Goal: Task Accomplishment & Management: Manage account settings

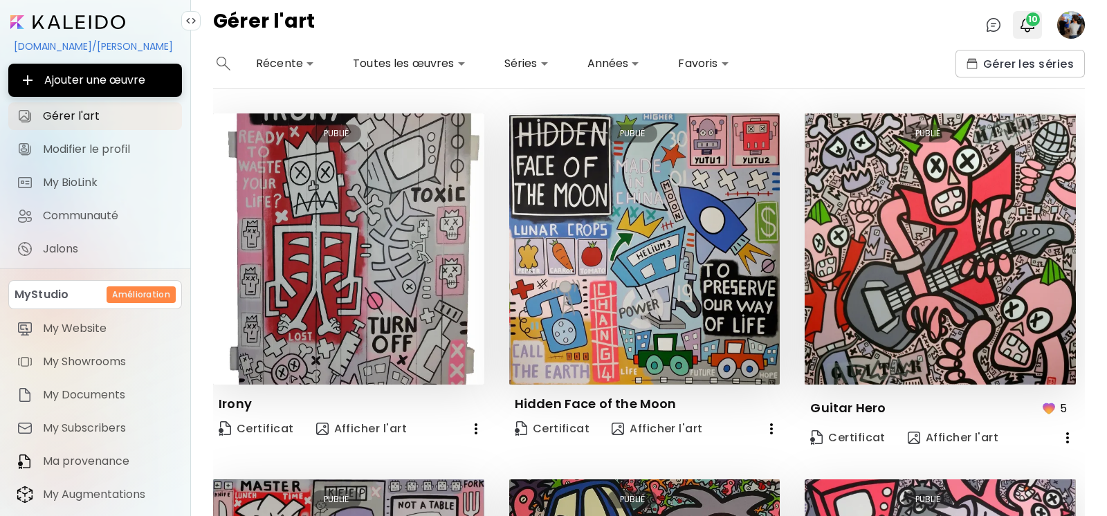
click at [1026, 26] on img "button" at bounding box center [1027, 25] width 17 height 17
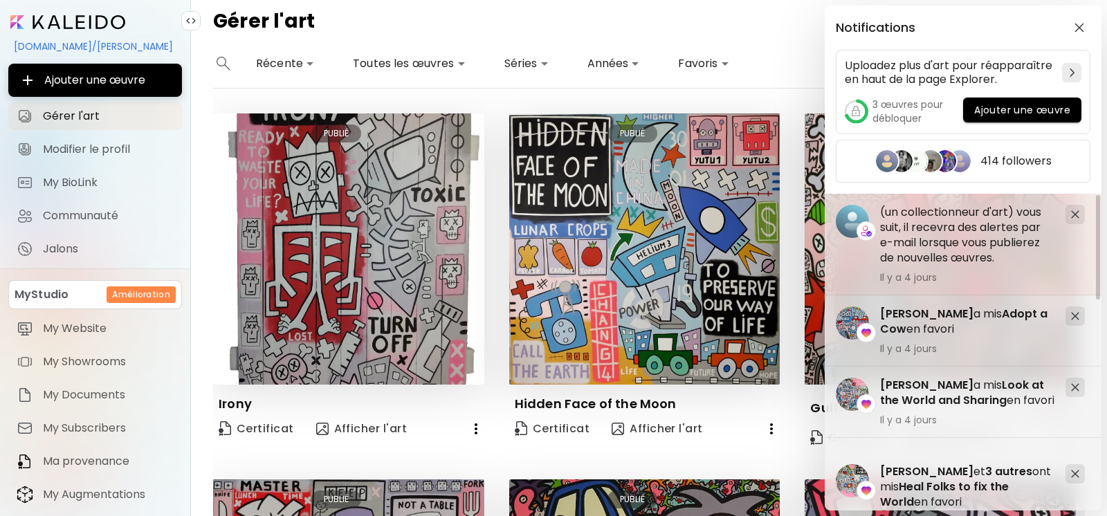
click at [1077, 211] on img at bounding box center [1075, 214] width 8 height 8
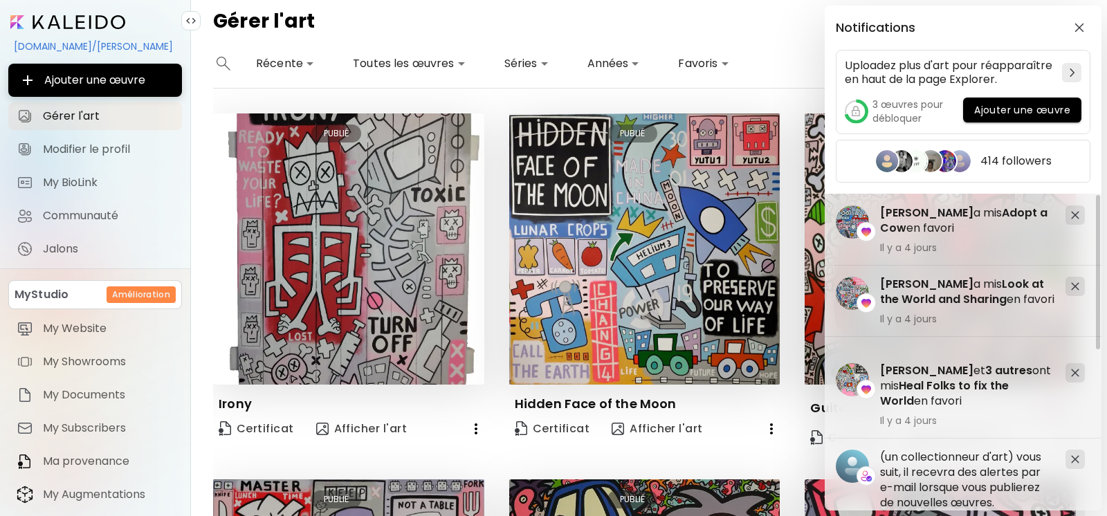
click at [1077, 211] on img at bounding box center [1075, 215] width 8 height 8
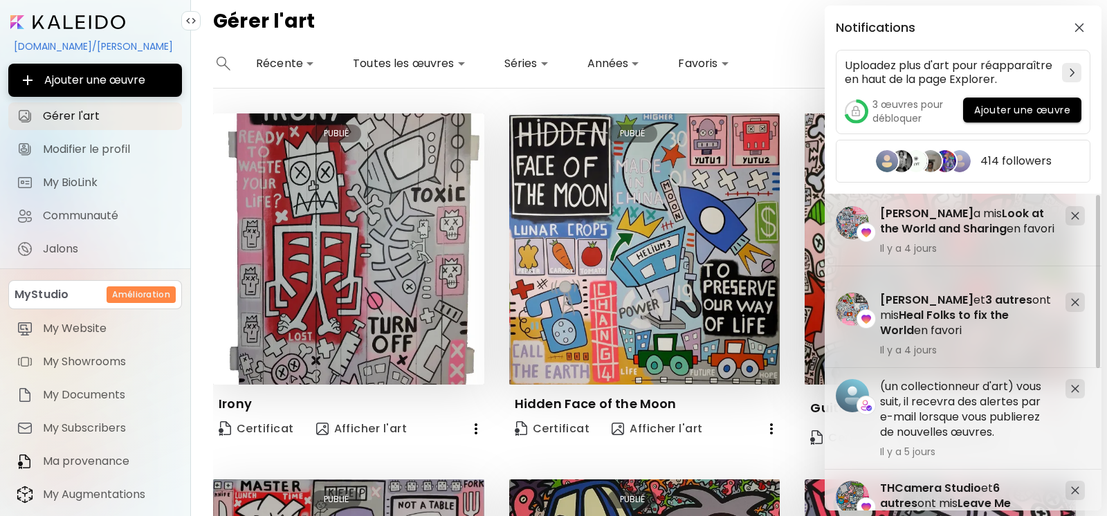
click at [1077, 211] on div at bounding box center [1074, 215] width 19 height 19
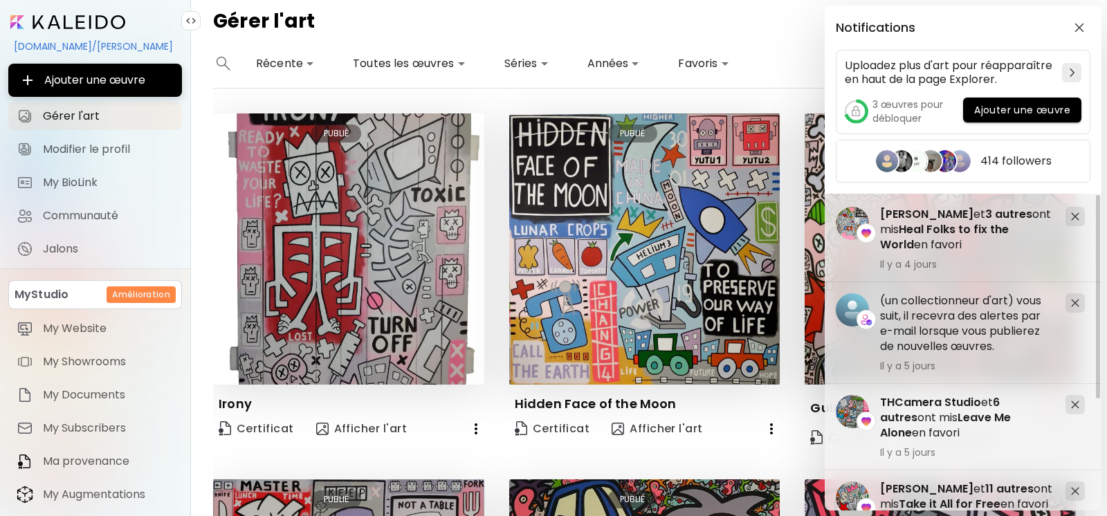
click at [1077, 211] on div at bounding box center [1074, 216] width 19 height 19
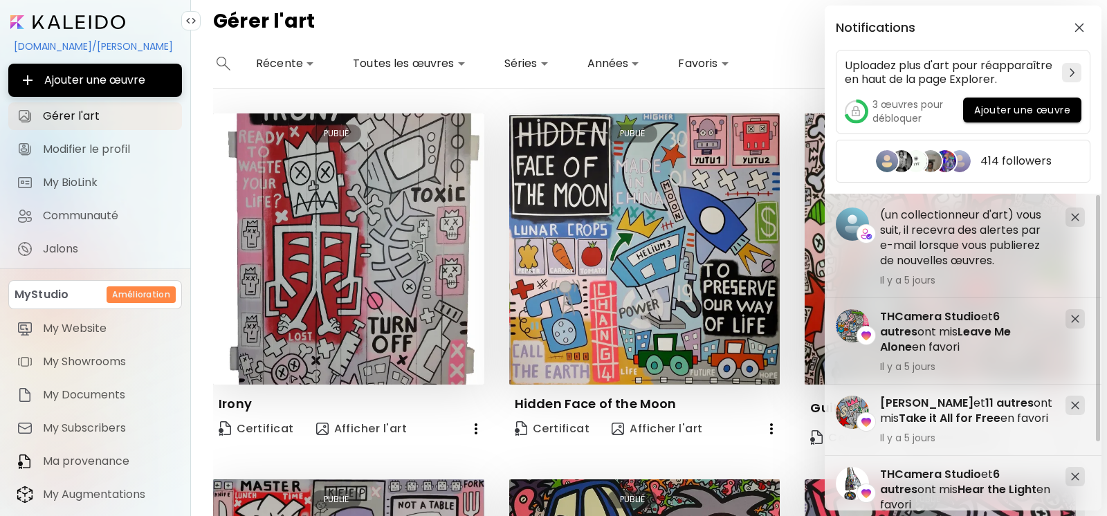
click at [1077, 211] on div at bounding box center [1074, 216] width 19 height 19
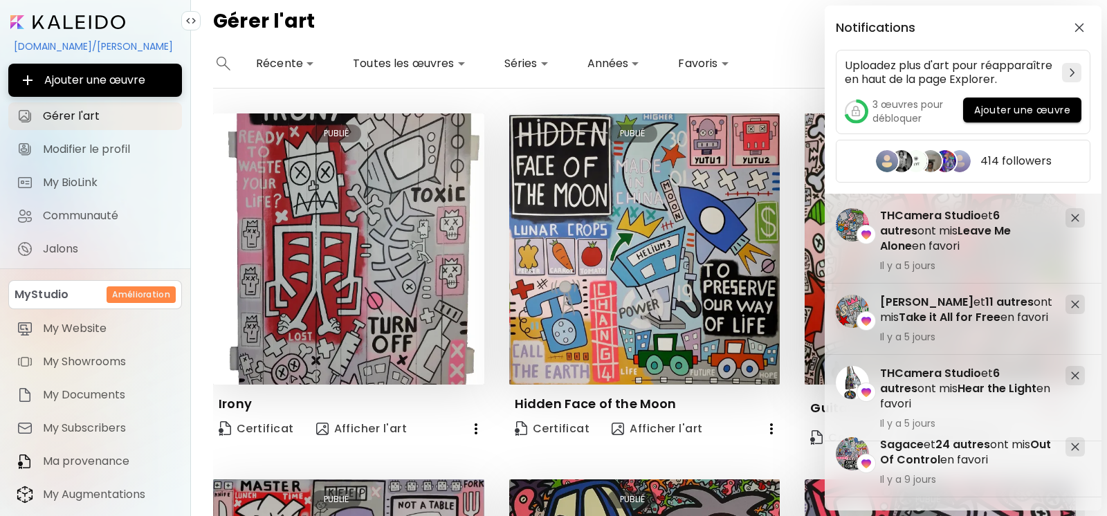
click at [1077, 211] on div at bounding box center [1074, 217] width 19 height 19
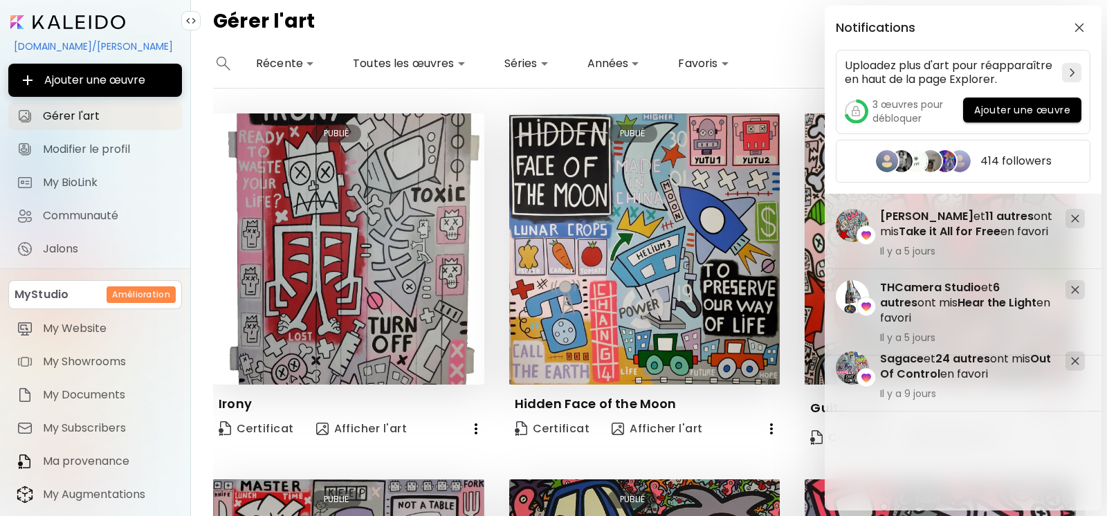
click at [1077, 211] on div at bounding box center [1074, 218] width 19 height 19
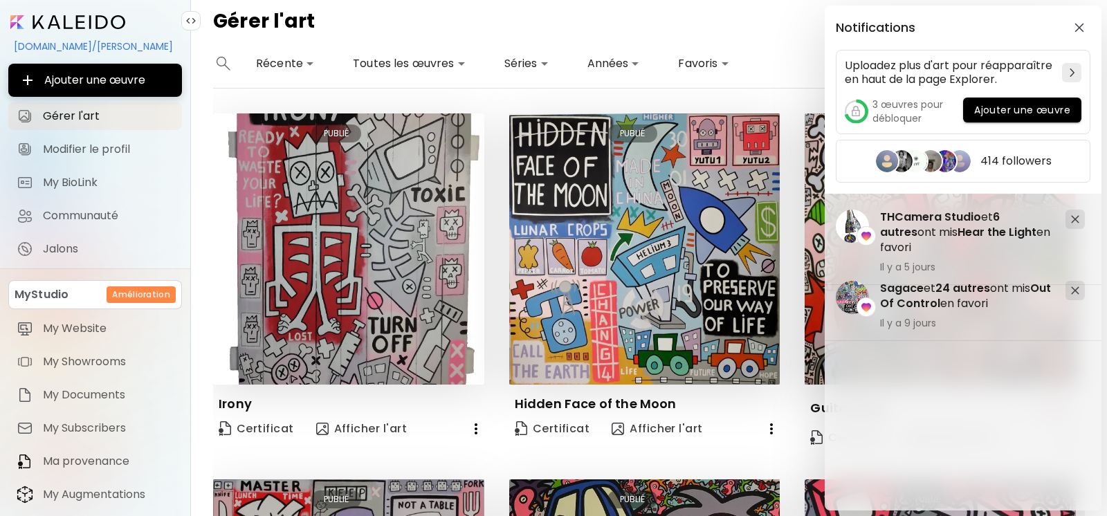
click at [1077, 211] on div at bounding box center [1074, 219] width 19 height 19
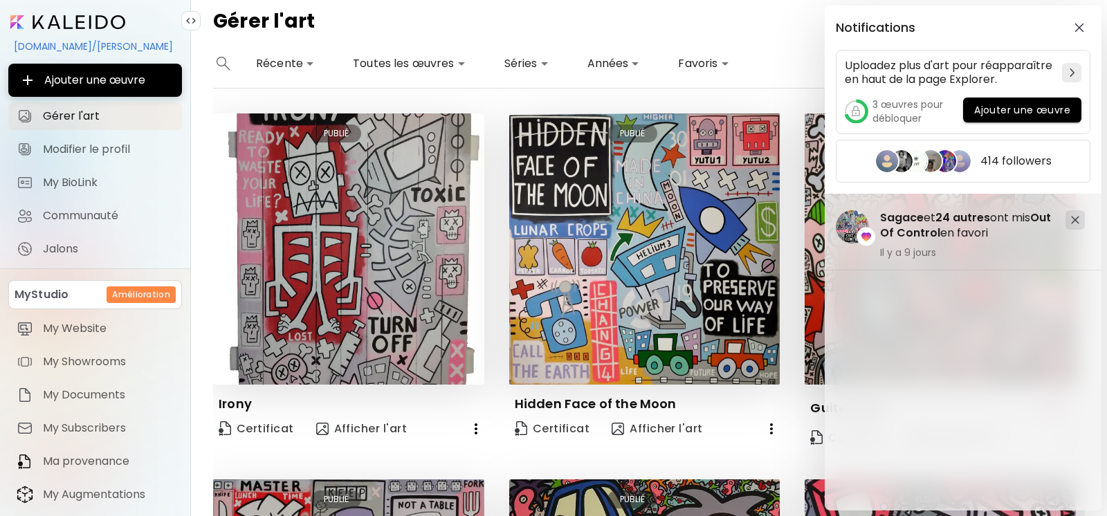
click at [1077, 211] on div at bounding box center [1074, 219] width 19 height 19
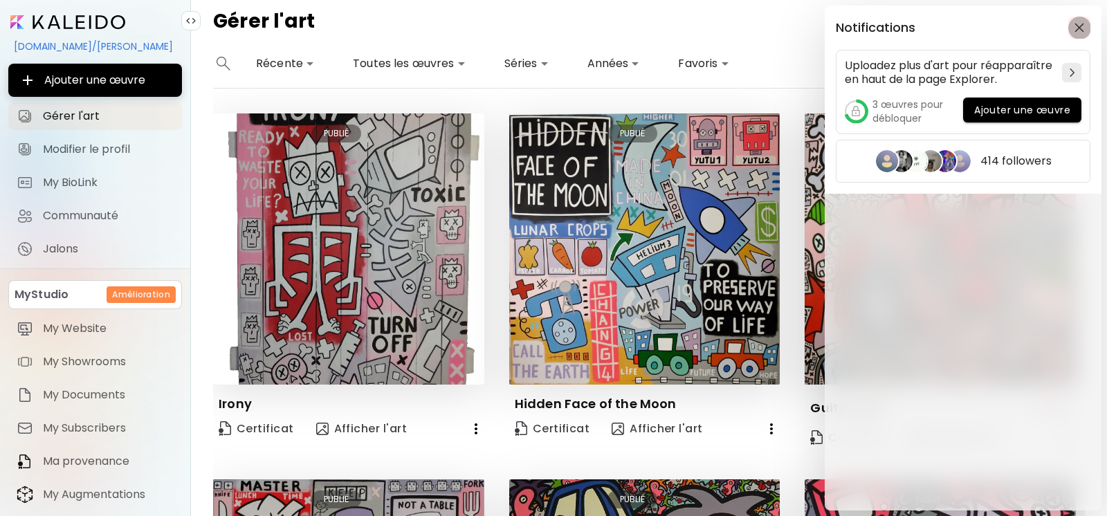
click at [1082, 31] on img "button" at bounding box center [1079, 28] width 10 height 10
